Goal: Entertainment & Leisure: Consume media (video, audio)

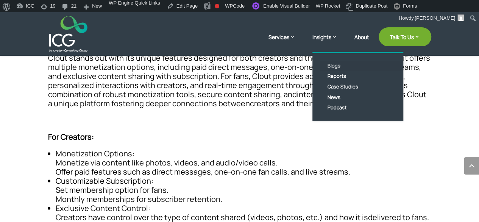
click at [336, 66] on link "Blogs" at bounding box center [363, 66] width 87 height 11
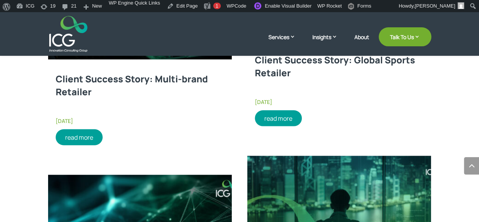
scroll to position [644, 0]
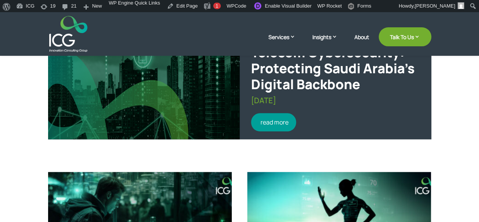
scroll to position [263, 0]
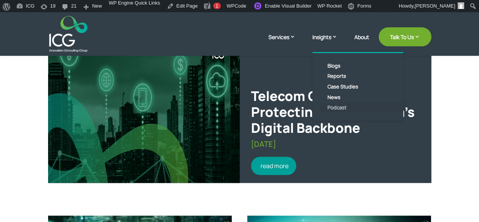
click at [335, 103] on link "Podcast" at bounding box center [363, 107] width 87 height 11
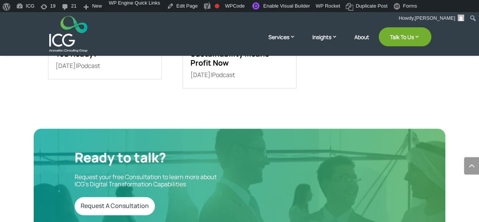
scroll to position [303, 0]
